Goal: Transaction & Acquisition: Purchase product/service

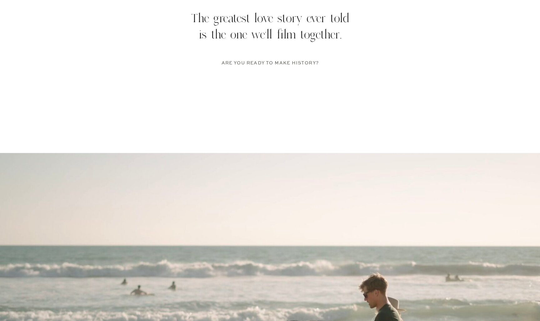
scroll to position [1227, 35]
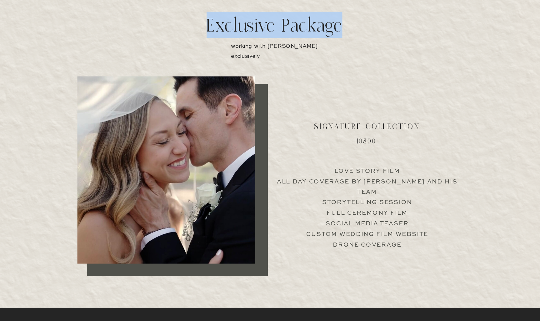
drag, startPoint x: 173, startPoint y: 21, endPoint x: 294, endPoint y: 17, distance: 121.3
click at [294, 17] on h1 "Exclusive Package" at bounding box center [270, 20] width 240 height 21
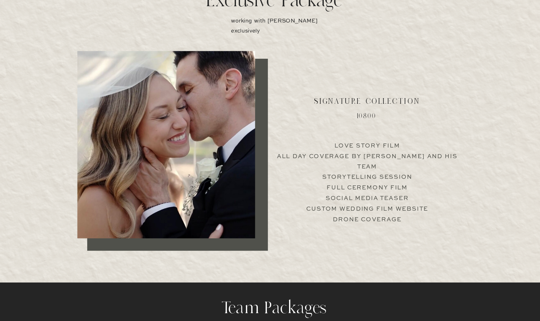
scroll to position [1188, 0]
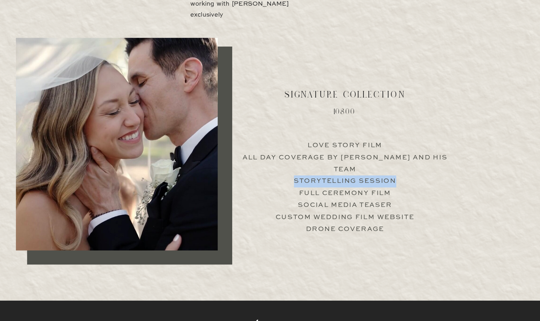
drag, startPoint x: 223, startPoint y: 128, endPoint x: 300, endPoint y: 128, distance: 77.5
click at [300, 182] on p "Love Story Film All Day Coverage by [PERSON_NAME] and his team Storytelling Ses…" at bounding box center [349, 212] width 155 height 60
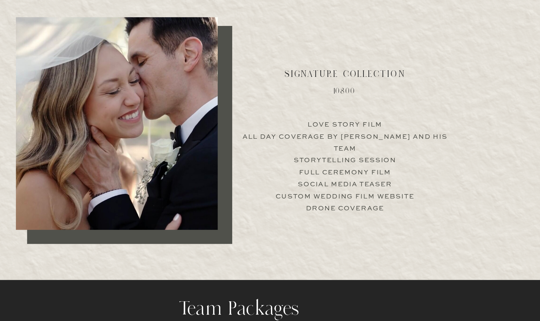
scroll to position [1203, 0]
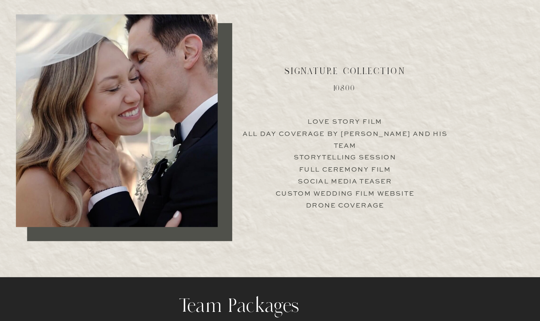
click at [272, 167] on p "Love Story Film All Day Coverage by [PERSON_NAME] and his team Storytelling Ses…" at bounding box center [349, 197] width 155 height 60
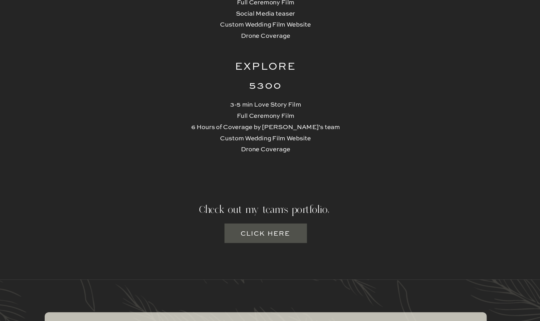
scroll to position [1514, 0]
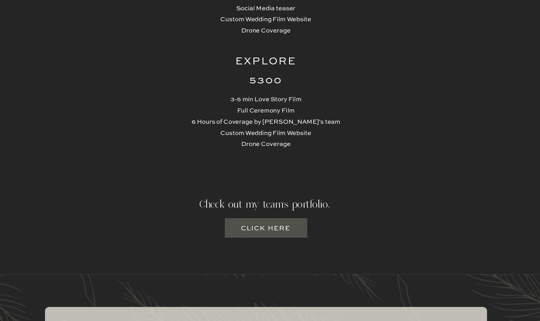
drag, startPoint x: 202, startPoint y: 152, endPoint x: 205, endPoint y: 194, distance: 42.3
click at [251, 247] on h3 "Click here" at bounding box center [270, 251] width 38 height 8
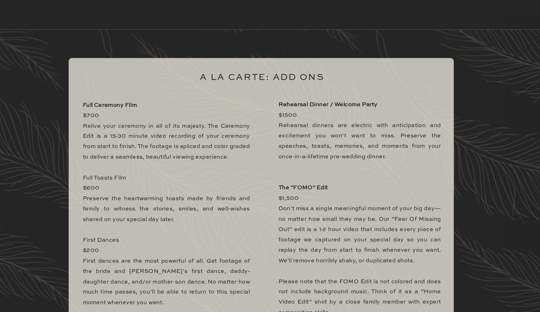
scroll to position [1747, 0]
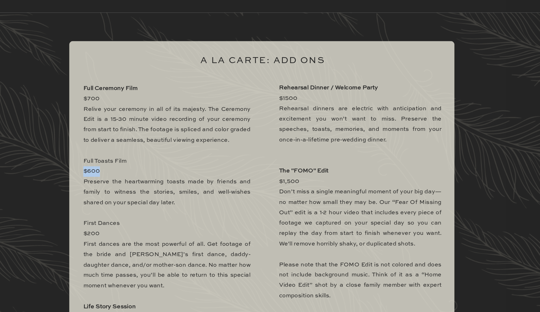
drag, startPoint x: 73, startPoint y: 147, endPoint x: 88, endPoint y: 147, distance: 14.4
click at [116, 147] on p "Full Ceremony Film $700 Relive your ceremony in all of its majesty. The Ceremon…" at bounding box center [188, 265] width 145 height 303
click at [116, 146] on p "Full Ceremony Film $700 Relive your ceremony in all of its majesty. The Ceremon…" at bounding box center [188, 265] width 145 height 303
drag, startPoint x: 72, startPoint y: 147, endPoint x: 84, endPoint y: 147, distance: 12.2
click at [116, 147] on p "Full Ceremony Film $700 Relive your ceremony in all of its majesty. The Ceremon…" at bounding box center [188, 265] width 145 height 303
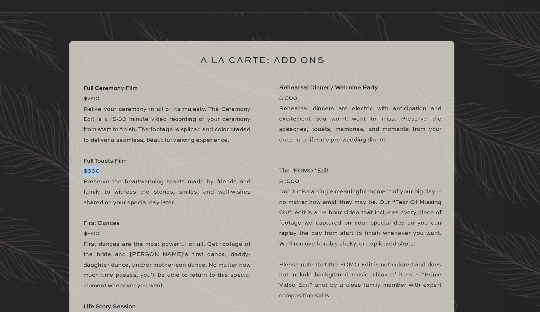
click at [116, 147] on p "Full Ceremony Film $700 Relive your ceremony in all of its majesty. The Ceremon…" at bounding box center [188, 265] width 145 height 303
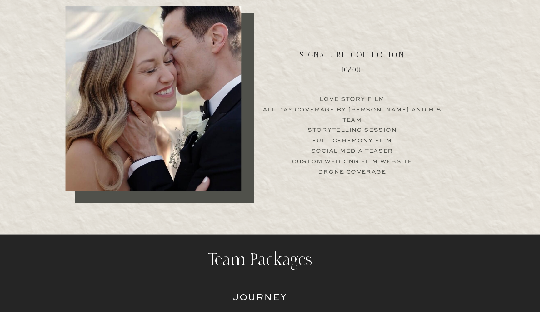
scroll to position [1282, 0]
